Goal: Task Accomplishment & Management: Manage account settings

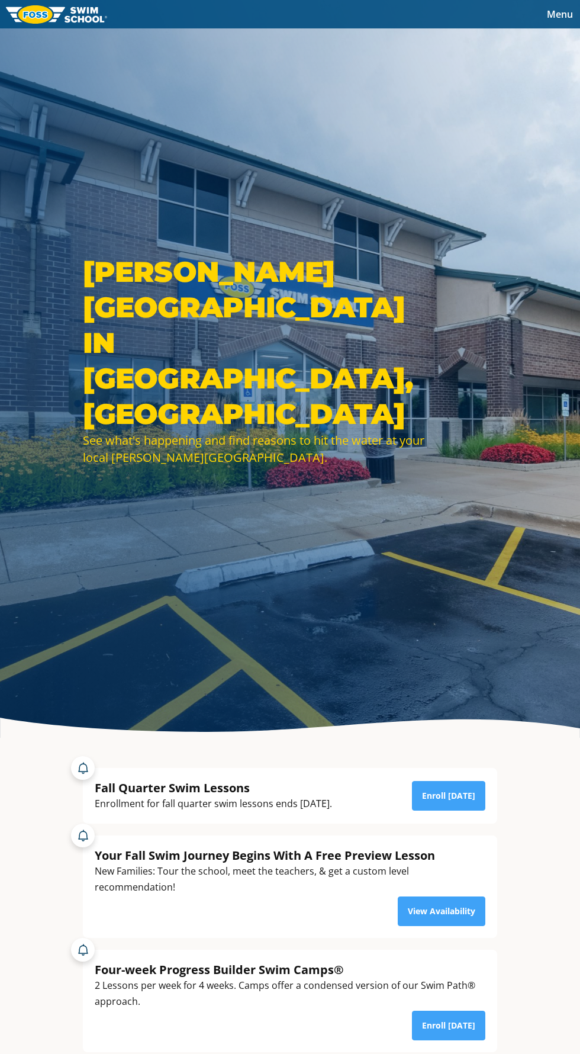
click at [570, 11] on span "Menu" at bounding box center [560, 14] width 26 height 13
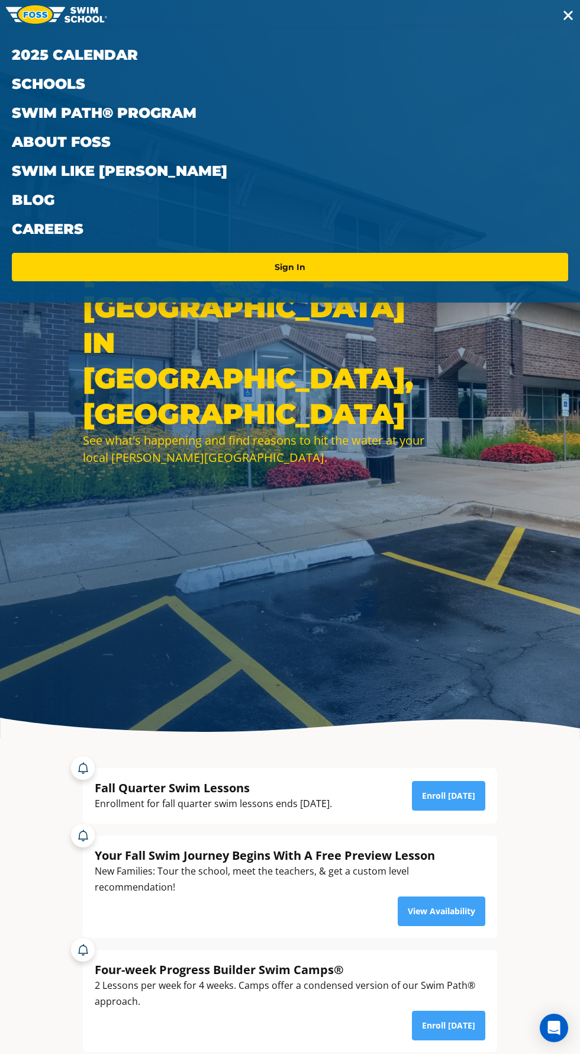
click at [571, 10] on button "Menu" at bounding box center [569, 14] width 24 height 17
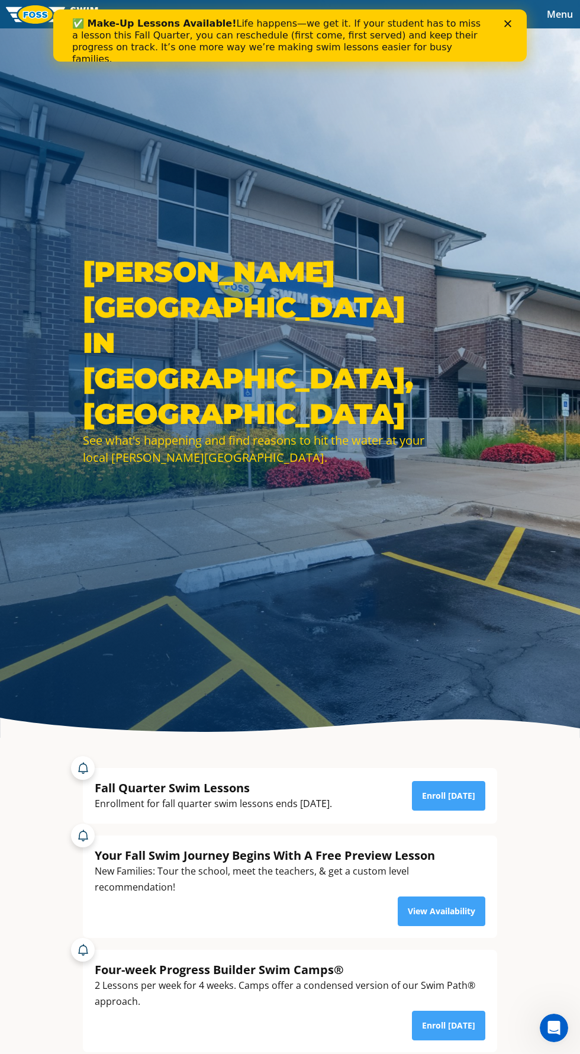
click at [560, 14] on span "Menu" at bounding box center [560, 14] width 26 height 13
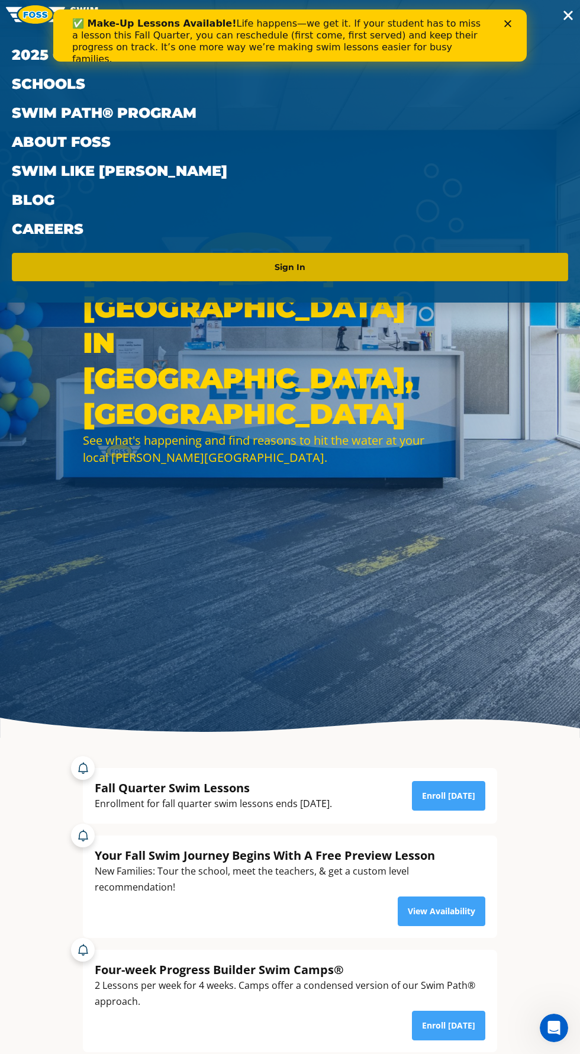
click at [371, 271] on link "Sign In" at bounding box center [290, 267] width 547 height 19
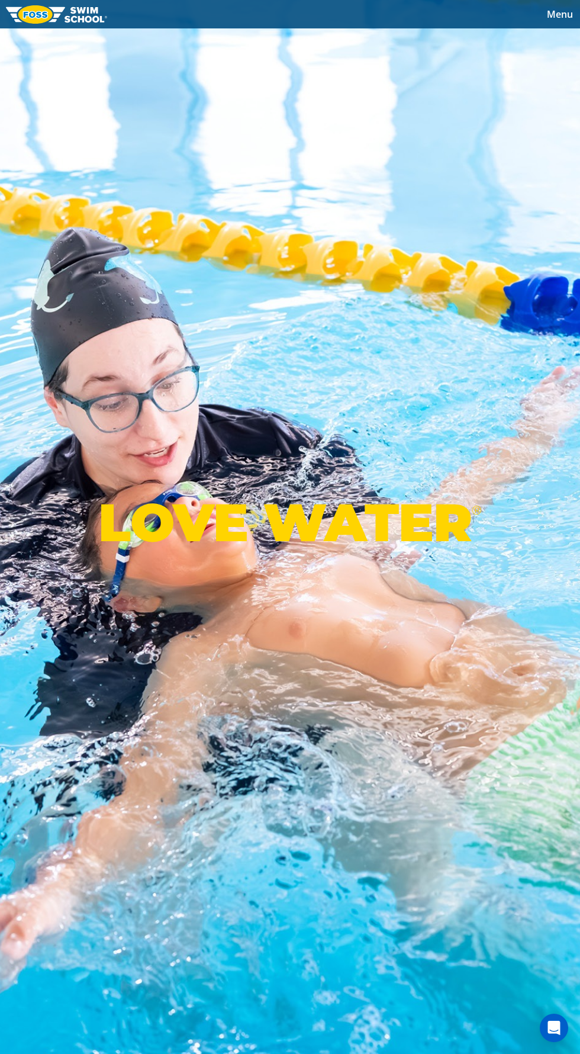
click at [561, 17] on span "Menu" at bounding box center [560, 14] width 26 height 13
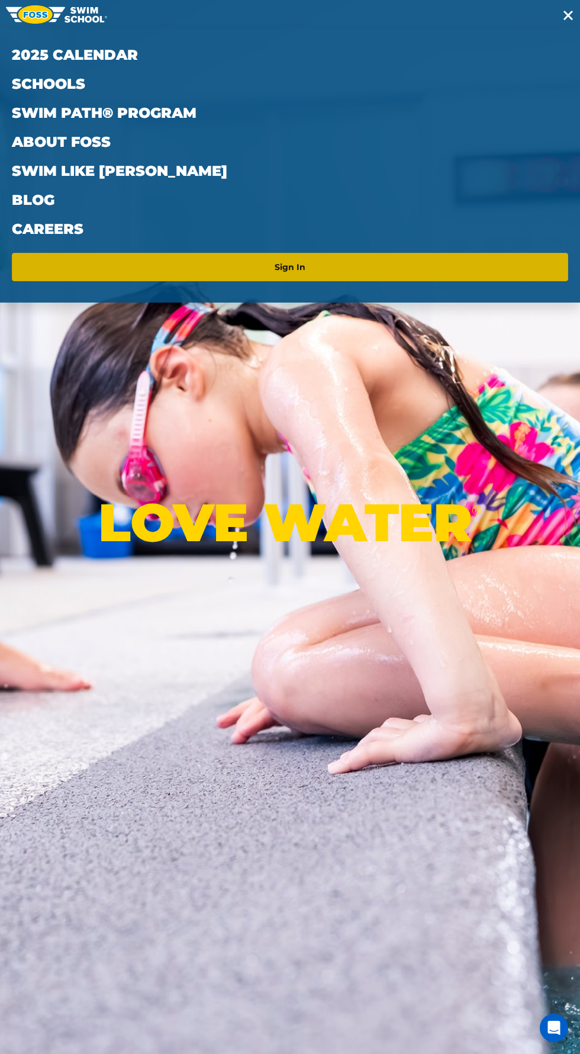
click at [371, 275] on link "Sign In" at bounding box center [290, 267] width 547 height 19
